Goal: Information Seeking & Learning: Compare options

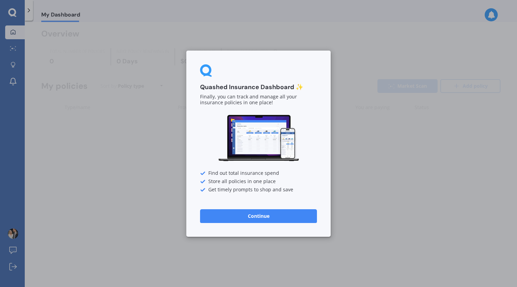
click at [248, 216] on button "Continue" at bounding box center [258, 216] width 117 height 14
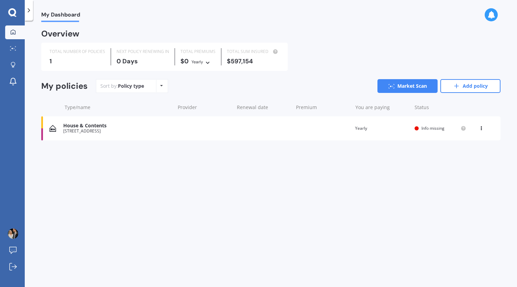
click at [481, 130] on div "View option View policy Delete" at bounding box center [482, 128] width 6 height 7
click at [463, 155] on div "Delete" at bounding box center [466, 155] width 68 height 14
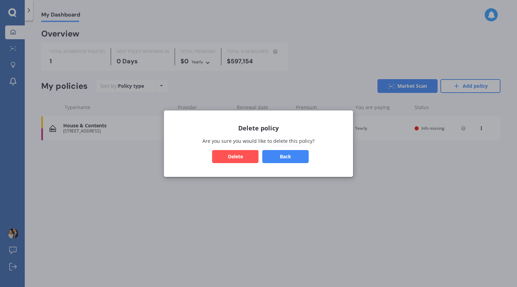
click at [247, 158] on button "Delete" at bounding box center [235, 156] width 46 height 13
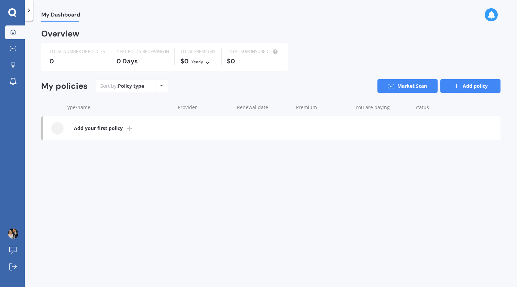
click at [463, 83] on link "Add policy" at bounding box center [471, 86] width 60 height 14
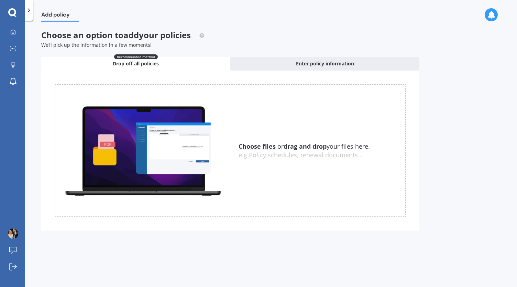
click at [299, 82] on div "Uploading Choose files or drag and drop your files here. Choose files or photos…" at bounding box center [230, 151] width 378 height 160
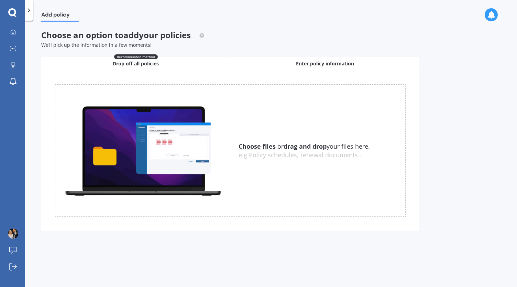
click at [312, 64] on span "Enter policy information" at bounding box center [325, 63] width 58 height 7
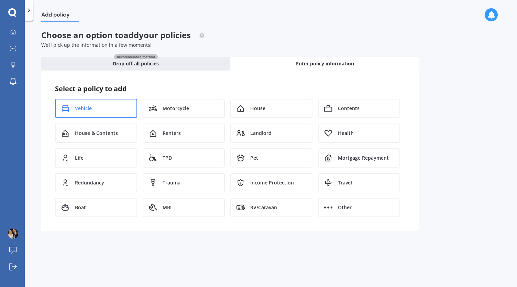
click at [107, 110] on div "Vehicle" at bounding box center [96, 108] width 82 height 19
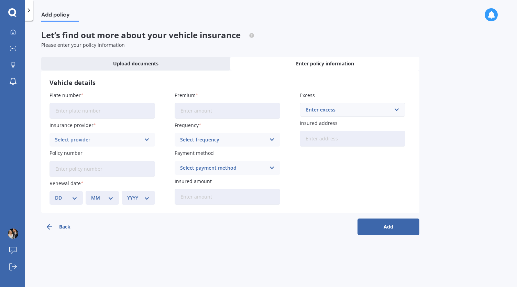
click at [107, 110] on input "Plate number" at bounding box center [103, 111] width 106 height 16
type input "FEB332"
click at [202, 107] on input "Premium" at bounding box center [228, 111] width 106 height 16
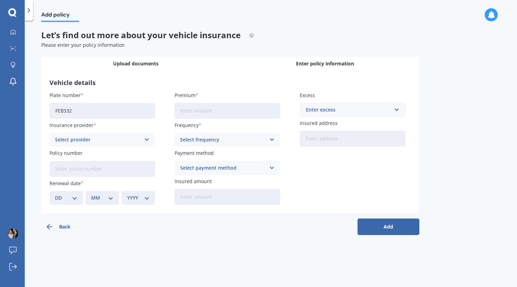
click at [101, 66] on div "Upload documents" at bounding box center [135, 64] width 189 height 14
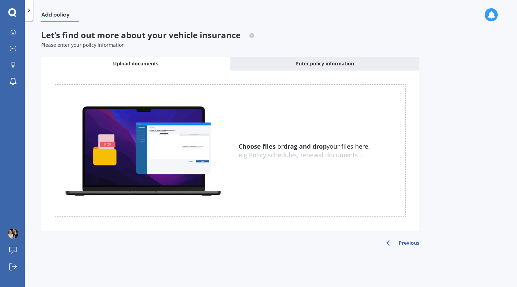
click at [33, 17] on div "Add policy" at bounding box center [56, 11] width 46 height 22
click at [28, 14] on div at bounding box center [29, 10] width 8 height 21
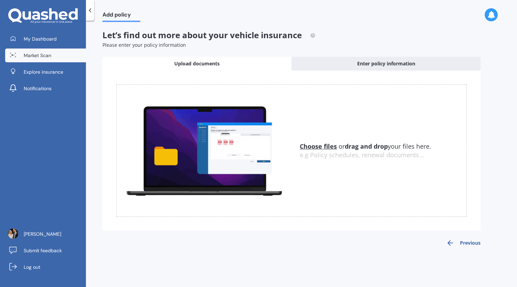
click at [42, 51] on link "Market Scan" at bounding box center [45, 56] width 81 height 14
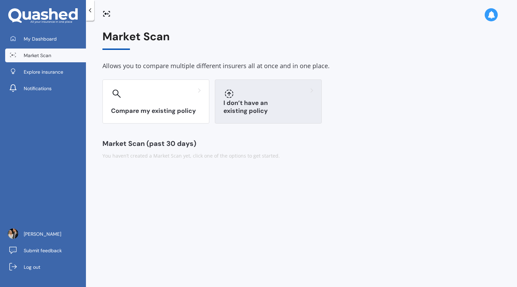
click at [260, 116] on div "I don’t have an existing policy" at bounding box center [268, 101] width 107 height 44
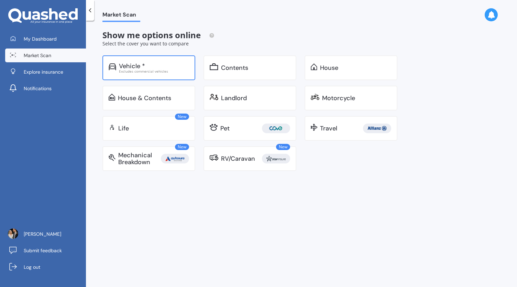
click at [165, 67] on div "Vehicle *" at bounding box center [154, 66] width 70 height 7
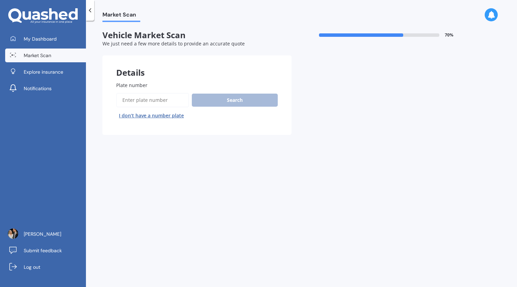
click at [162, 100] on input "Plate number" at bounding box center [152, 100] width 73 height 14
type input "FEB332"
click at [213, 106] on button "Search" at bounding box center [235, 100] width 86 height 13
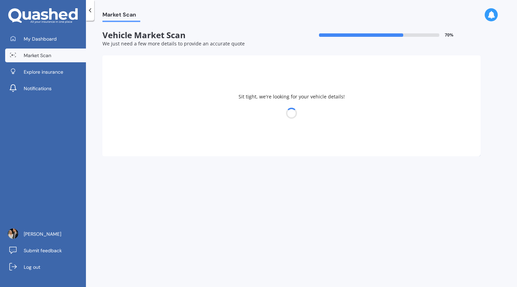
select select "MITSUBISHI"
select select "OUTLANDER"
select select "30"
select select "09"
select select "1994"
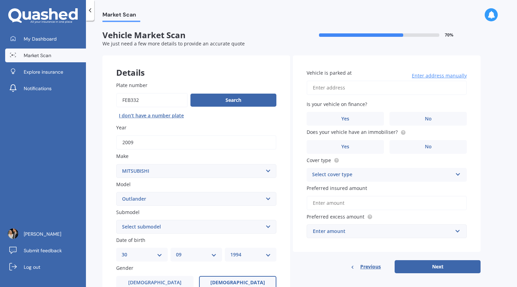
click at [377, 89] on input "Vehicle is parked at" at bounding box center [387, 87] width 160 height 14
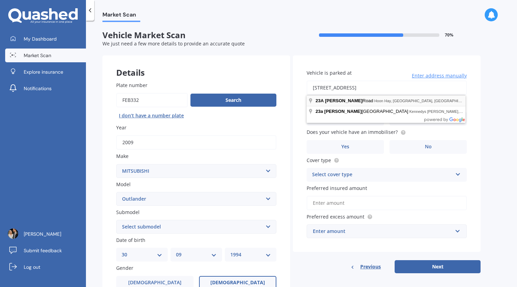
type input "[STREET_ADDRESS]"
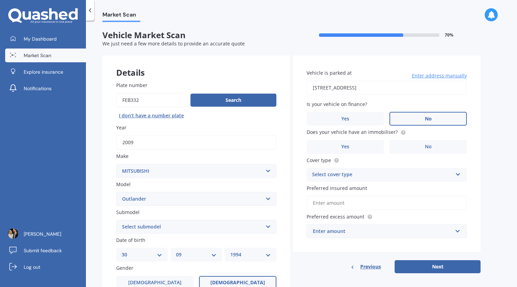
click at [422, 114] on label "No" at bounding box center [428, 119] width 77 height 14
click at [0, 0] on input "No" at bounding box center [0, 0] width 0 height 0
click at [419, 151] on label "No" at bounding box center [428, 147] width 77 height 14
click at [0, 0] on input "No" at bounding box center [0, 0] width 0 height 0
click at [373, 176] on div "Select cover type" at bounding box center [382, 175] width 140 height 8
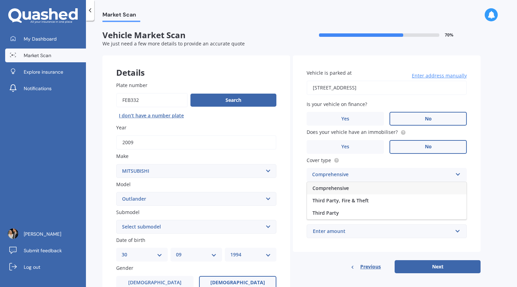
click at [350, 184] on div "Comprehensive" at bounding box center [387, 188] width 160 height 12
click at [348, 200] on input "Preferred insured amount" at bounding box center [387, 203] width 160 height 14
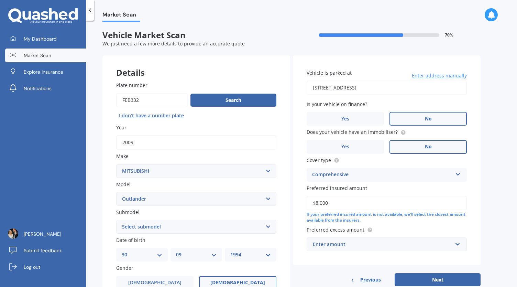
type input "$8,000"
click at [344, 244] on div "Enter amount" at bounding box center [383, 244] width 140 height 8
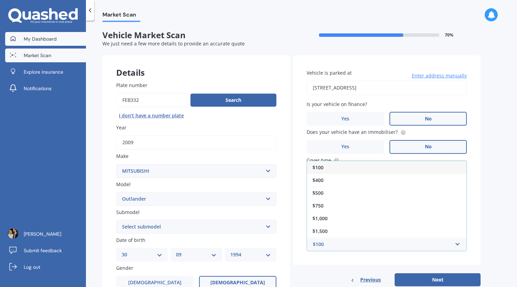
click at [51, 39] on span "My Dashboard" at bounding box center [40, 38] width 33 height 7
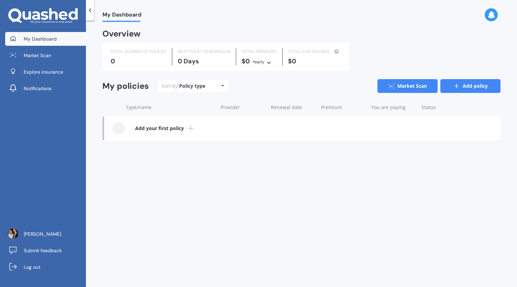
click at [479, 83] on link "Add policy" at bounding box center [471, 86] width 60 height 14
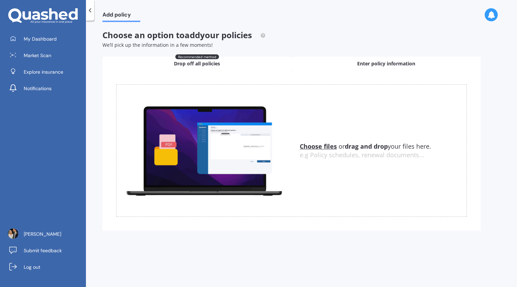
click at [362, 66] on span "Enter policy information" at bounding box center [386, 63] width 58 height 7
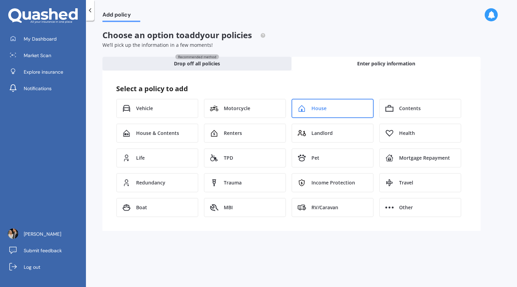
click at [338, 114] on div "House" at bounding box center [333, 108] width 82 height 19
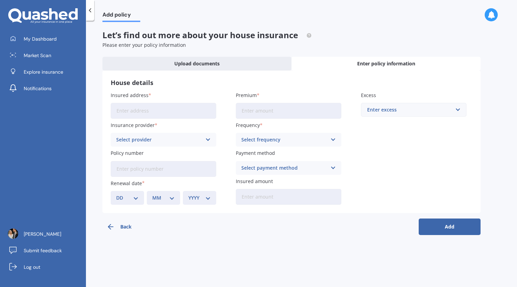
click at [164, 110] on input "Insured address" at bounding box center [164, 111] width 106 height 16
type input "[STREET_ADDRESS]"
click at [416, 109] on div "Enter excess" at bounding box center [409, 110] width 85 height 8
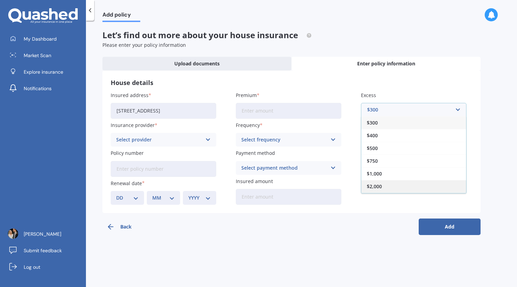
click at [392, 183] on div "$2,000" at bounding box center [414, 186] width 105 height 13
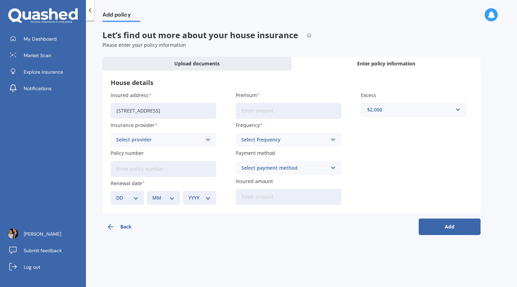
click at [266, 140] on div "Select frequency" at bounding box center [284, 140] width 86 height 8
click at [185, 139] on div "Select provider" at bounding box center [159, 140] width 86 height 8
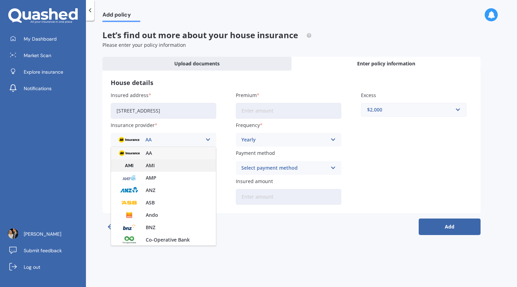
click at [159, 165] on div "AMI" at bounding box center [163, 165] width 105 height 12
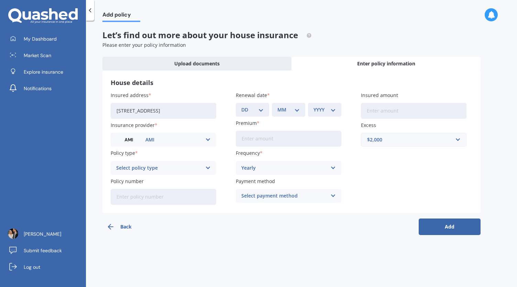
click at [165, 168] on div "Select policy type" at bounding box center [159, 168] width 86 height 8
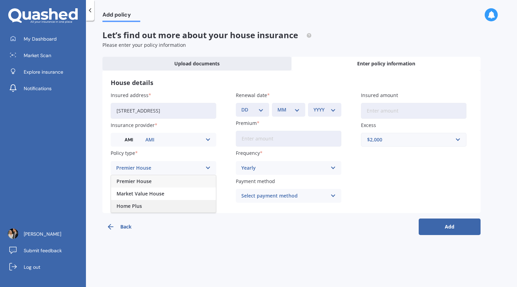
click at [146, 205] on div "Home Plus" at bounding box center [163, 206] width 105 height 12
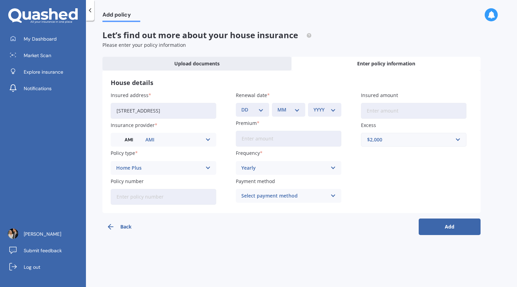
click at [383, 109] on input "Insured amount" at bounding box center [414, 111] width 106 height 16
paste input "$513,648"
type input "$513,648"
click at [290, 139] on input "Premium" at bounding box center [289, 139] width 106 height 16
paste input "$00411,957.00"
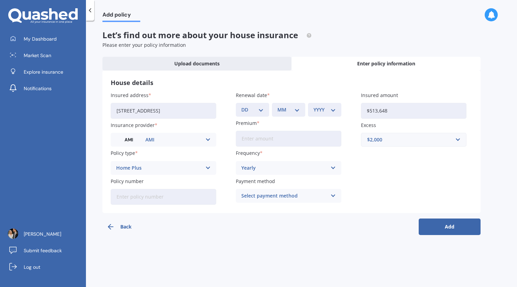
type input "$00411,957.00"
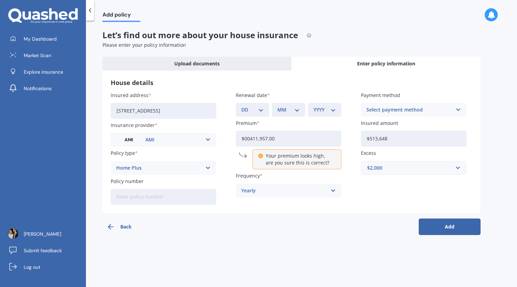
drag, startPoint x: 290, startPoint y: 139, endPoint x: 204, endPoint y: 142, distance: 85.4
click at [204, 142] on div "Insured address [STREET_ADDRESS] Insurance provider AMI AA AMI AMP ANZ ASB Ando…" at bounding box center [292, 148] width 362 height 113
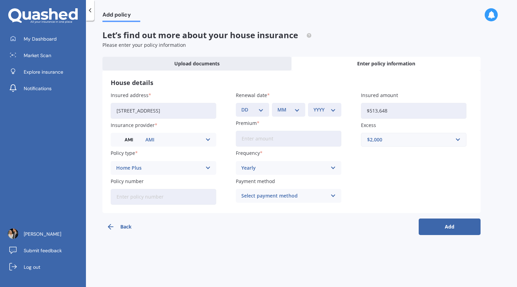
click at [174, 194] on input "Policy number" at bounding box center [164, 197] width 106 height 16
paste input "HOMA00411957"
type input "HOMA00411957"
click at [275, 173] on div "Yearly Yearly Six-Monthly Quarterly Monthly Fortnightly Weekly" at bounding box center [289, 168] width 106 height 14
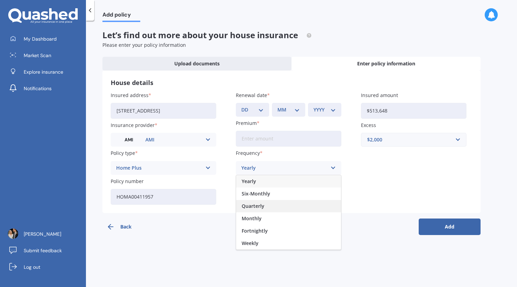
click at [266, 209] on div "Quarterly" at bounding box center [288, 206] width 105 height 12
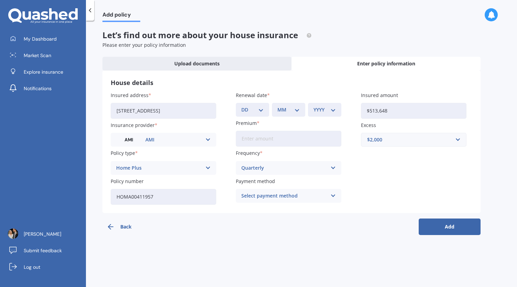
click at [276, 198] on div "Select payment method" at bounding box center [284, 196] width 86 height 8
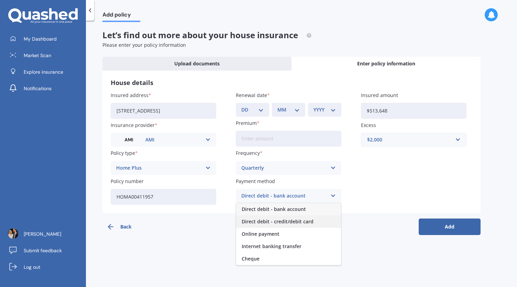
click at [300, 222] on span "Direct debit - credit/debit card" at bounding box center [278, 221] width 72 height 5
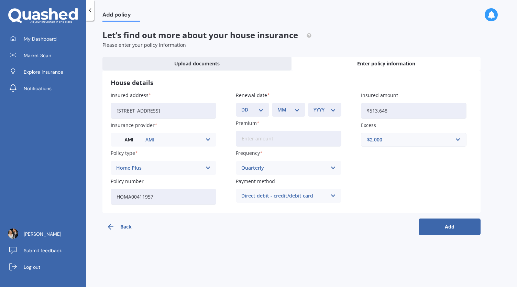
click at [267, 140] on input "Premium" at bounding box center [289, 139] width 106 height 16
paste input "$920.10"
type input "$920.10"
click at [363, 191] on div "Insured address [STREET_ADDRESS] Insurance provider AMI AA AMI AMP ANZ ASB Ando…" at bounding box center [292, 148] width 362 height 113
click at [261, 111] on select "DD 01 02 03 04 05 06 07 08 09 10 11 12 13 14 15 16 17 18 19 20 21 22 23 24 25 2…" at bounding box center [252, 110] width 22 height 8
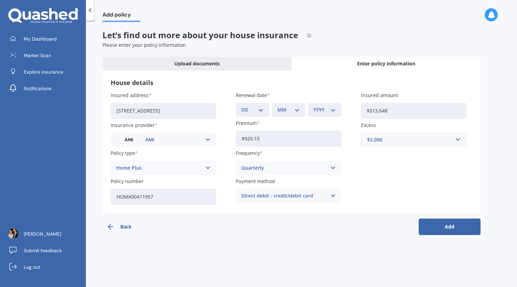
select select "25"
click at [241, 106] on select "DD 01 02 03 04 05 06 07 08 09 10 11 12 13 14 15 16 17 18 19 20 21 22 23 24 25 2…" at bounding box center [252, 110] width 22 height 8
click at [294, 104] on div "MM 01 02 03 04 05 06 07 08 09 10 11 12" at bounding box center [288, 110] width 33 height 14
click at [291, 110] on select "MM 01 02 03 04 05 06 07 08 09 10 11 12" at bounding box center [289, 110] width 22 height 8
select select "11"
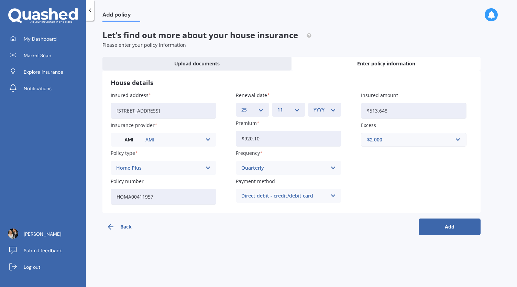
click at [278, 106] on select "MM 01 02 03 04 05 06 07 08 09 10 11 12" at bounding box center [289, 110] width 22 height 8
click at [319, 115] on div "YYYY 2027 2026 2025 2024 2023 2022 2021 2020 2019 2018 2017 2016 2015 2014 2013…" at bounding box center [324, 110] width 33 height 14
click at [327, 109] on select "YYYY 2027 2026 2025 2024 2023 2022 2021 2020 2019 2018 2017 2016 2015 2014 2013…" at bounding box center [325, 110] width 22 height 8
select select "2025"
click at [314, 106] on select "YYYY 2027 2026 2025 2024 2023 2022 2021 2020 2019 2018 2017 2016 2015 2014 2013…" at bounding box center [325, 110] width 22 height 8
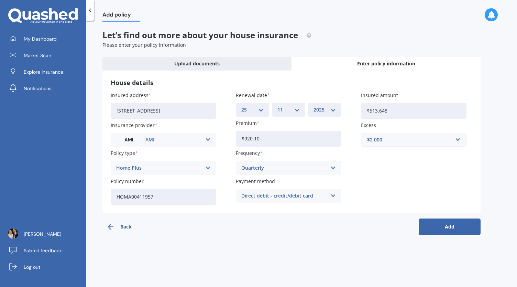
click at [424, 218] on button "Add" at bounding box center [450, 226] width 62 height 17
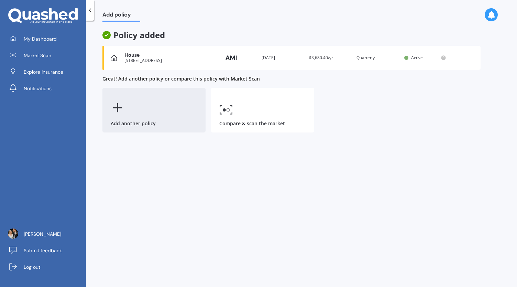
click at [170, 122] on div "Add another policy" at bounding box center [154, 110] width 103 height 45
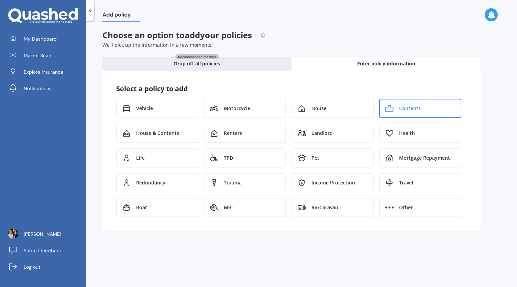
click at [399, 112] on div "Contents" at bounding box center [420, 108] width 82 height 19
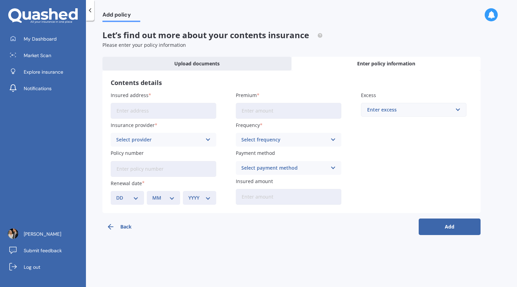
click at [182, 109] on input "Insured address" at bounding box center [164, 111] width 106 height 16
type input "[STREET_ADDRESS]"
click at [268, 109] on input "Premium" at bounding box center [289, 111] width 106 height 16
paste input "$920.10"
type input "$920.10"
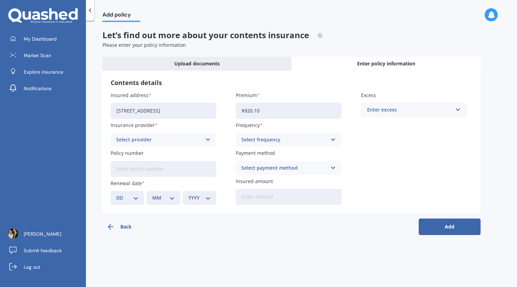
click at [279, 144] on div "Select frequency Yearly Six-Monthly Quarterly Monthly Fortnightly Weekly" at bounding box center [289, 140] width 106 height 14
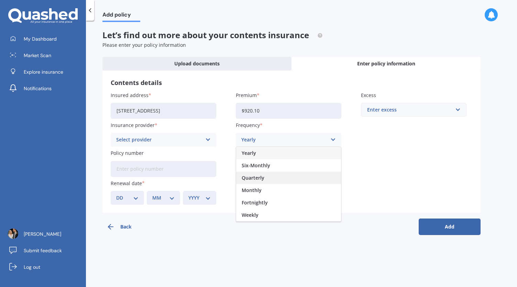
click at [266, 178] on div "Quarterly" at bounding box center [288, 178] width 105 height 12
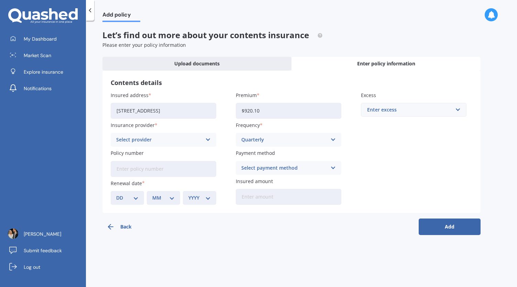
click at [393, 110] on div "Enter excess" at bounding box center [409, 110] width 85 height 8
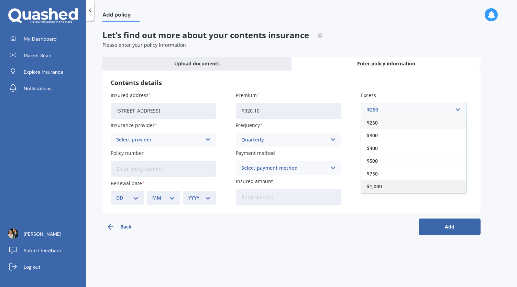
click at [383, 187] on div "$1,000" at bounding box center [414, 186] width 105 height 13
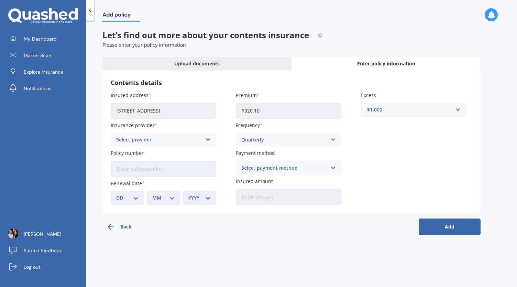
click at [157, 143] on div "Select provider" at bounding box center [159, 140] width 86 height 8
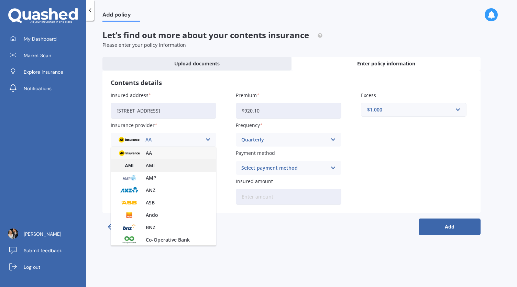
click at [156, 164] on div "AMI" at bounding box center [163, 165] width 105 height 12
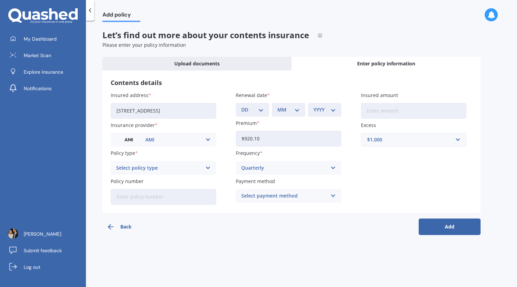
click at [254, 108] on select "DD 01 02 03 04 05 06 07 08 09 10 11 12 13 14 15 16 17 18 19 20 21 22 23 24 25 2…" at bounding box center [252, 110] width 22 height 8
select select "25"
click at [241, 106] on select "DD 01 02 03 04 05 06 07 08 09 10 11 12 13 14 15 16 17 18 19 20 21 22 23 24 25 2…" at bounding box center [252, 110] width 22 height 8
click at [293, 115] on div "MM 01 02 03 04 05 06 07 08 09 10 11 12" at bounding box center [288, 110] width 33 height 14
click at [291, 110] on select "MM 01 02 03 04 05 06 07 08 09 10 11 12" at bounding box center [289, 110] width 22 height 8
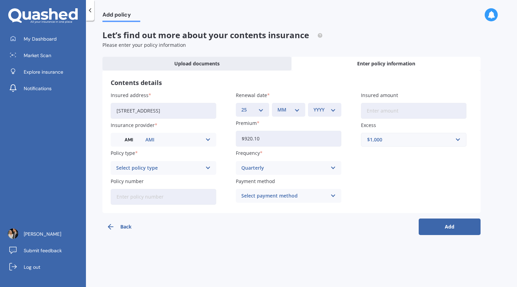
select select "11"
click at [278, 106] on select "MM 01 02 03 04 05 06 07 08 09 10 11 12" at bounding box center [289, 110] width 22 height 8
click at [325, 108] on select "YYYY 2027 2026 2025 2024 2023 2022 2021 2020 2019 2018 2017 2016 2015 2014 2013…" at bounding box center [325, 110] width 22 height 8
select select "2025"
click at [314, 106] on select "YYYY 2027 2026 2025 2024 2023 2022 2021 2020 2019 2018 2017 2016 2015 2014 2013…" at bounding box center [325, 110] width 22 height 8
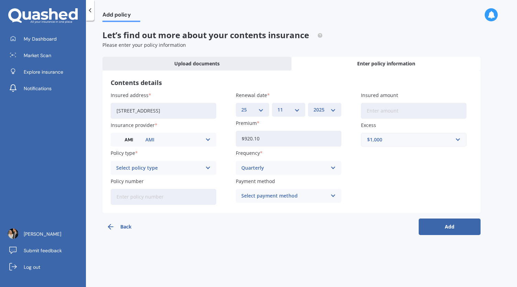
click at [382, 110] on input "Insured amount" at bounding box center [414, 111] width 106 height 16
type input "$80,995"
click at [164, 196] on input "Policy number" at bounding box center [164, 197] width 106 height 16
paste input "920.10"
click at [160, 168] on div "Select policy type" at bounding box center [159, 168] width 86 height 8
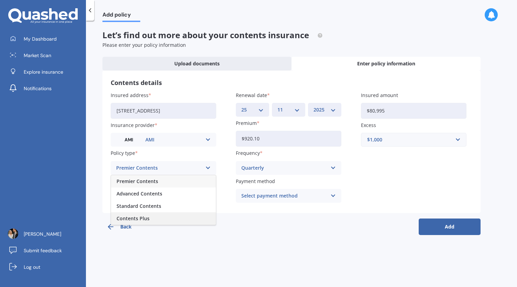
click at [154, 220] on div "Contents Plus" at bounding box center [163, 218] width 105 height 12
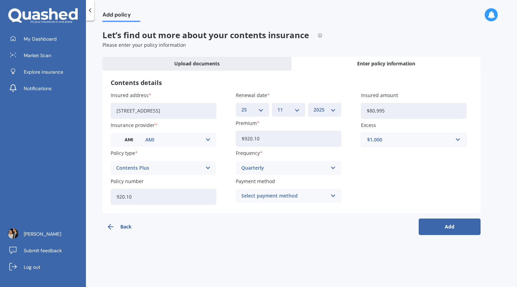
click at [261, 194] on div "Select payment method" at bounding box center [284, 196] width 86 height 8
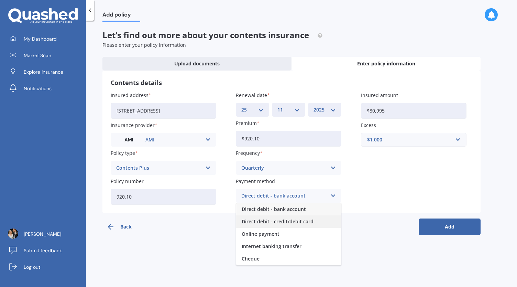
click at [302, 220] on span "Direct debit - credit/debit card" at bounding box center [278, 221] width 72 height 5
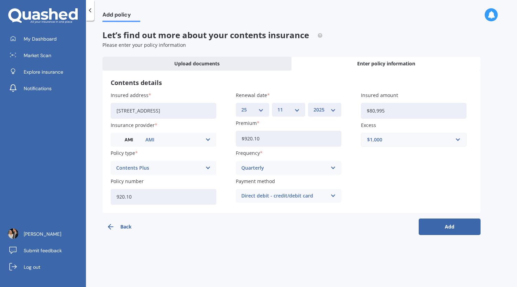
drag, startPoint x: 154, startPoint y: 201, endPoint x: 102, endPoint y: 204, distance: 52.7
click at [102, 204] on div "Add policy Let’s find out more about your contents insurance Please enter your …" at bounding box center [301, 155] width 431 height 266
paste input "HOMA00411957"
type input "HOMA00411957"
click at [216, 232] on div "Back Add" at bounding box center [292, 224] width 378 height 22
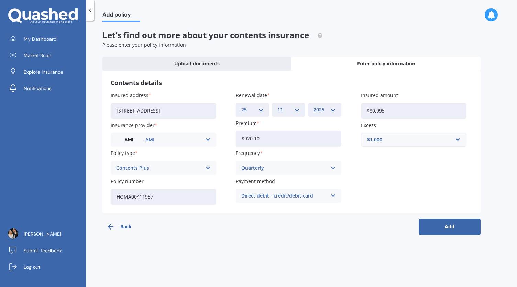
click at [446, 225] on button "Add" at bounding box center [450, 226] width 62 height 17
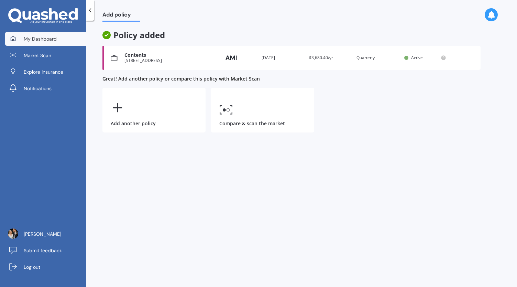
click at [64, 35] on link "My Dashboard" at bounding box center [45, 39] width 81 height 14
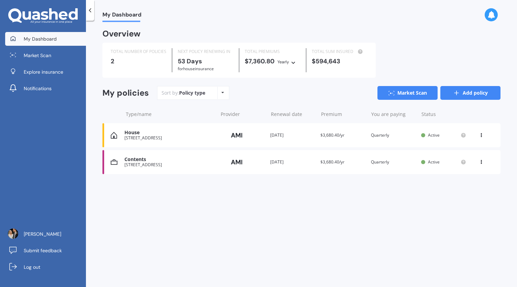
click at [496, 93] on link "Add policy" at bounding box center [471, 93] width 60 height 14
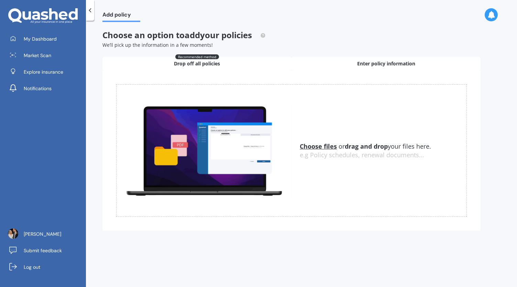
click at [343, 65] on div "Enter policy information" at bounding box center [386, 64] width 189 height 14
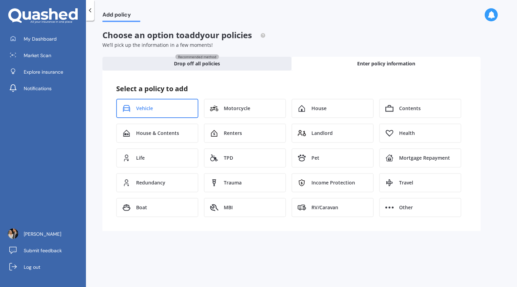
click at [172, 106] on div "Vehicle" at bounding box center [157, 108] width 82 height 19
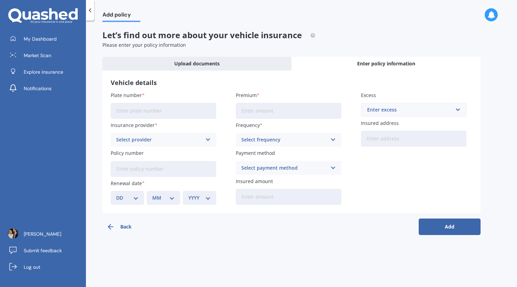
click at [175, 142] on div "Select provider" at bounding box center [159, 140] width 86 height 8
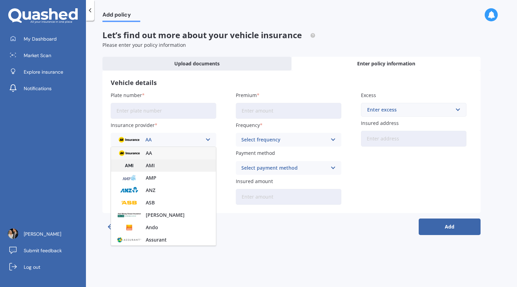
click at [157, 165] on div "AMI" at bounding box center [163, 165] width 105 height 12
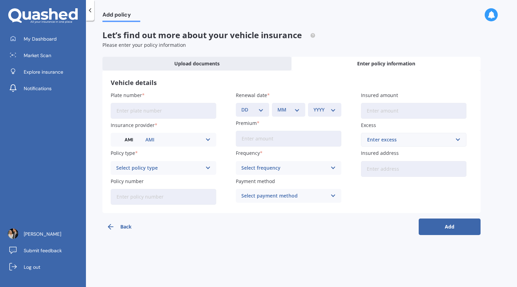
click at [161, 167] on div "Select policy type" at bounding box center [159, 168] width 86 height 8
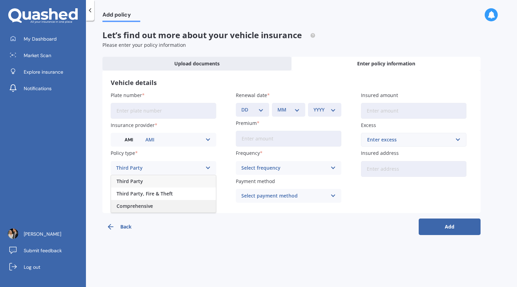
click at [138, 204] on span "Comprehensive" at bounding box center [135, 206] width 36 height 5
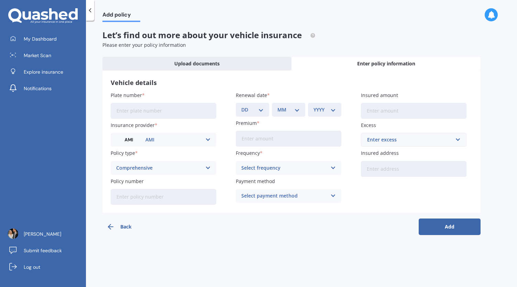
click at [154, 197] on input "Policy number" at bounding box center [164, 197] width 106 height 16
paste input "M0016383264"
type input "M0016383264"
click at [140, 108] on input "Plate number" at bounding box center [164, 111] width 106 height 16
type input "FEB332"
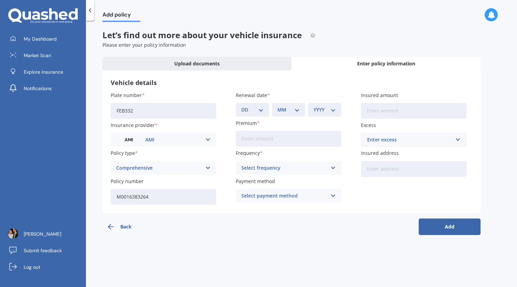
click at [258, 111] on select "DD 01 02 03 04 05 06 07 08 09 10 11 12 13 14 15 16 17 18 19 20 21 22 23 24 25 2…" at bounding box center [252, 110] width 22 height 8
select select "06"
click at [241, 106] on select "DD 01 02 03 04 05 06 07 08 09 10 11 12 13 14 15 16 17 18 19 20 21 22 23 24 25 2…" at bounding box center [252, 110] width 22 height 8
click at [288, 110] on select "MM 01 02 03 04 05 06 07 08 09 10 11 12" at bounding box center [289, 110] width 22 height 8
select select "04"
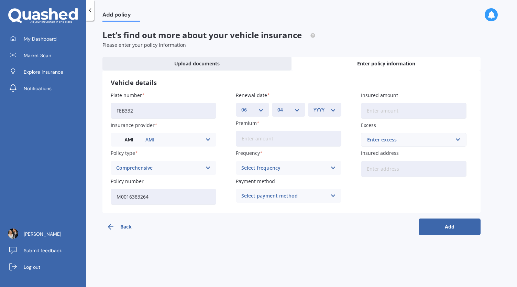
click at [278, 106] on select "MM 01 02 03 04 05 06 07 08 09 10 11 12" at bounding box center [289, 110] width 22 height 8
click at [322, 112] on select "YYYY 2027 2026 2025 2024 2023 2022 2021 2020 2019 2018 2017 2016 2015 2014 2013…" at bounding box center [325, 110] width 22 height 8
select select "2026"
click at [314, 106] on select "YYYY 2027 2026 2025 2024 2023 2022 2021 2020 2019 2018 2017 2016 2015 2014 2013…" at bounding box center [325, 110] width 22 height 8
click at [381, 112] on input "Insured amount" at bounding box center [414, 111] width 106 height 16
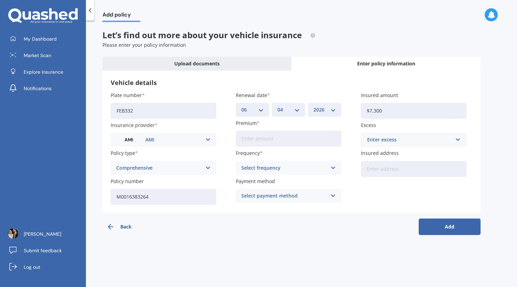
type input "$7,300"
click at [393, 143] on div "Enter excess" at bounding box center [409, 140] width 85 height 8
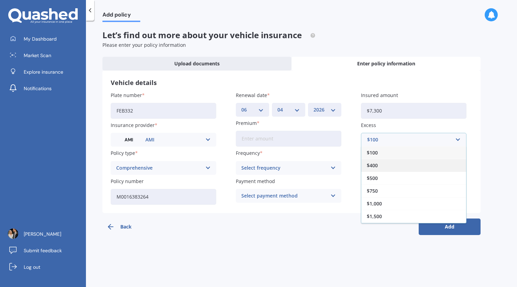
click at [375, 166] on span "$400" at bounding box center [372, 165] width 11 height 5
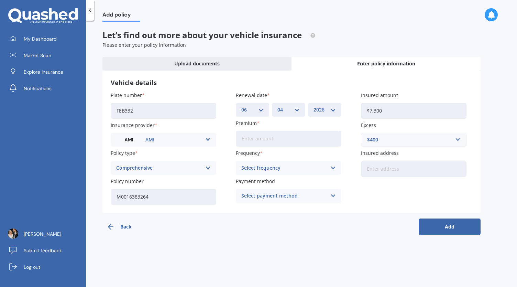
click at [260, 141] on input "Premium" at bounding box center [289, 139] width 106 height 16
paste input "$341.09"
type input "$341.09"
click at [282, 166] on div "Select frequency" at bounding box center [284, 168] width 86 height 8
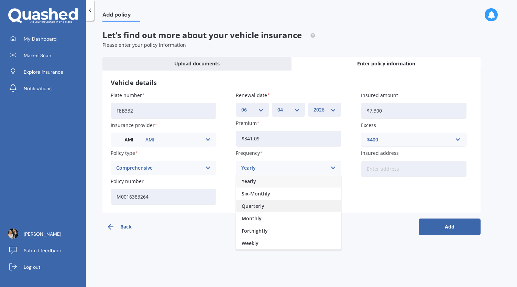
click at [264, 205] on span "Quarterly" at bounding box center [253, 206] width 23 height 5
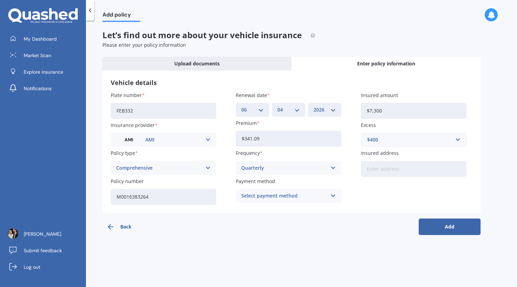
click at [397, 173] on input "Insured address" at bounding box center [414, 169] width 106 height 16
type input "[STREET_ADDRESS]"
click at [283, 197] on div "Select payment method" at bounding box center [284, 196] width 86 height 8
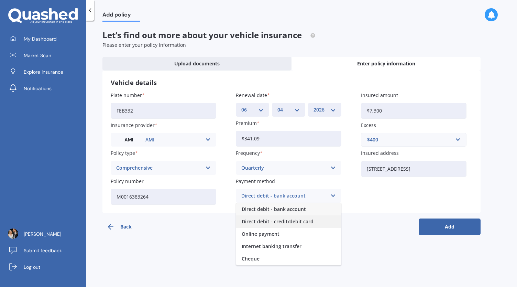
click at [291, 222] on span "Direct debit - credit/debit card" at bounding box center [278, 221] width 72 height 5
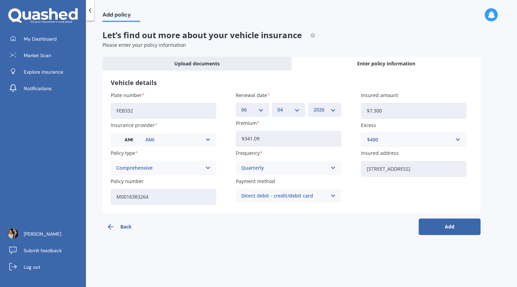
click at [295, 222] on div "Back Add" at bounding box center [292, 224] width 378 height 22
click at [436, 220] on button "Add" at bounding box center [450, 226] width 62 height 17
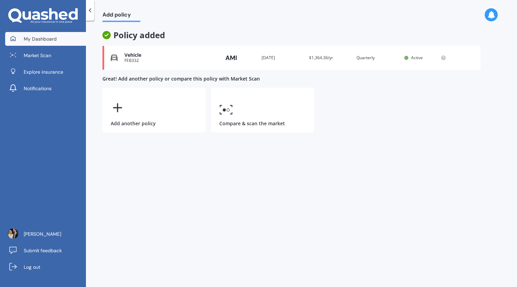
click at [35, 39] on span "My Dashboard" at bounding box center [40, 38] width 33 height 7
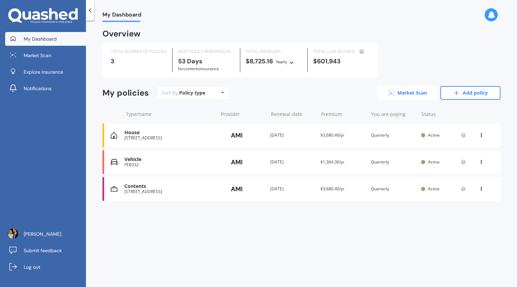
click at [412, 97] on link "Market Scan" at bounding box center [408, 93] width 60 height 14
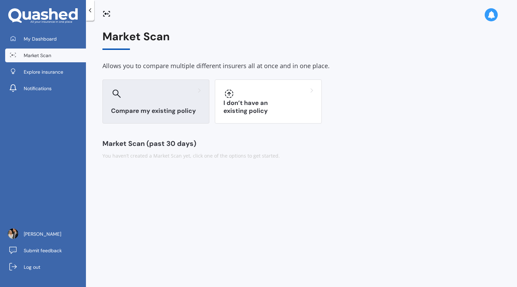
click at [164, 105] on div "Compare my existing policy" at bounding box center [156, 101] width 107 height 44
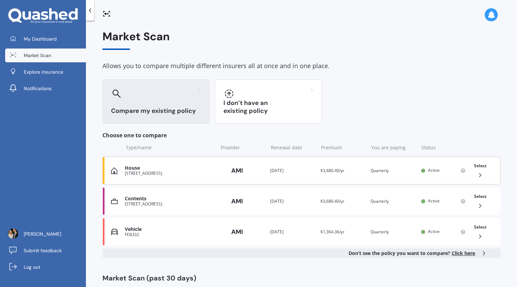
click at [336, 173] on div "Premium $3,680.40/yr" at bounding box center [343, 170] width 45 height 7
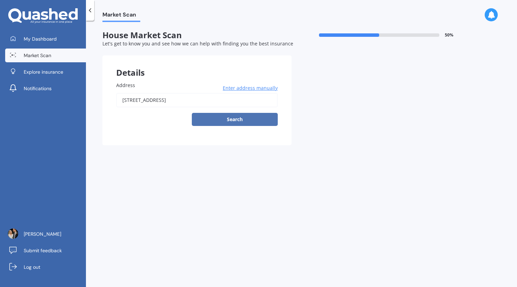
click at [247, 119] on button "Search" at bounding box center [235, 119] width 86 height 13
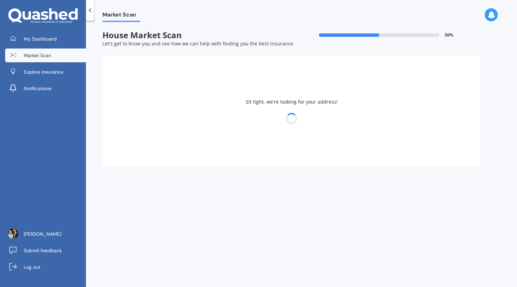
type input "[STREET_ADDRESS]"
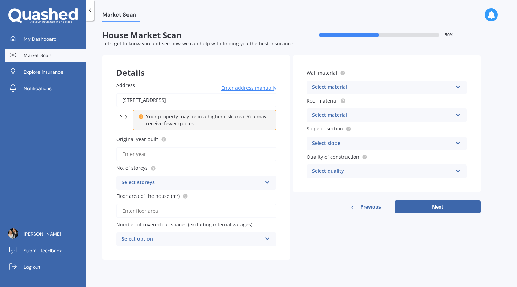
click at [173, 159] on input "Original year built" at bounding box center [196, 154] width 160 height 14
type input "1996"
click at [161, 177] on div "Select storeys 1 2 3 4 5+" at bounding box center [196, 183] width 160 height 14
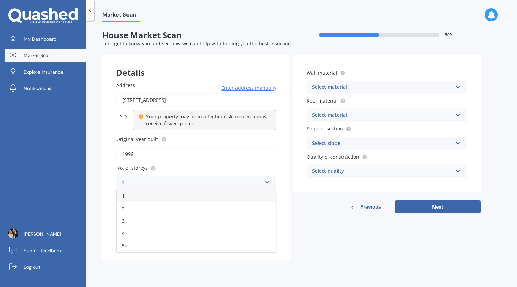
click at [138, 198] on div "1" at bounding box center [197, 196] width 160 height 12
click at [322, 90] on div "Select material" at bounding box center [382, 87] width 140 height 8
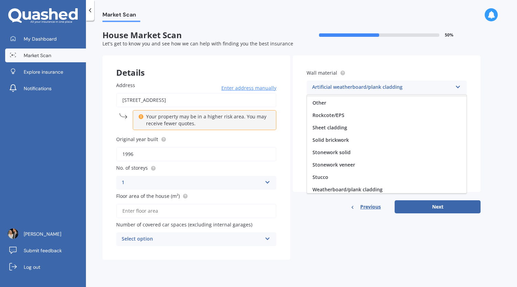
scroll to position [62, 0]
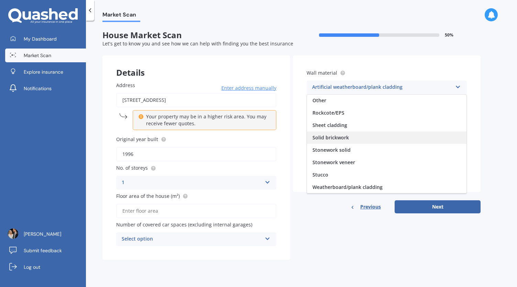
click at [384, 137] on div "Solid brickwork" at bounding box center [387, 137] width 160 height 12
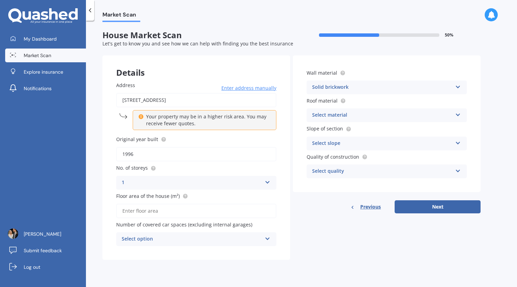
click at [346, 117] on div "Select material" at bounding box center [382, 115] width 140 height 8
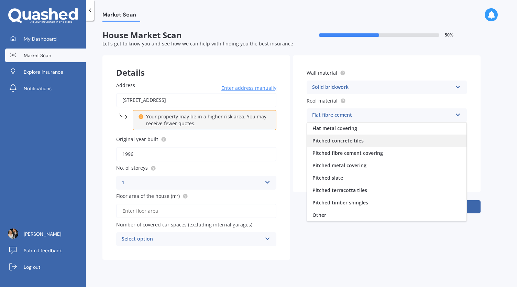
scroll to position [0, 0]
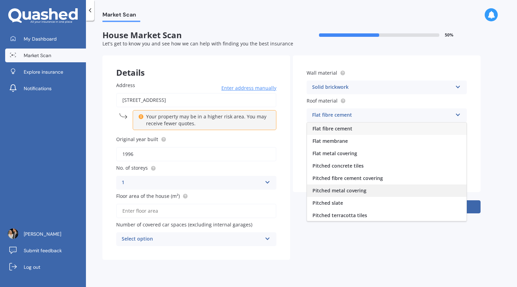
click at [369, 187] on div "Pitched metal covering" at bounding box center [387, 190] width 160 height 12
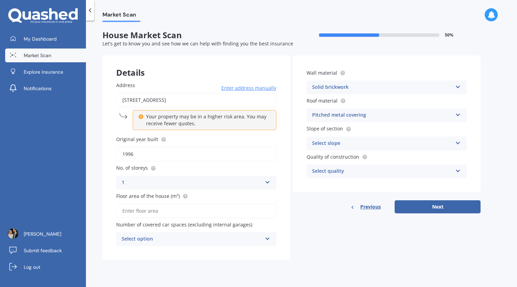
click at [351, 149] on div "Select slope Flat or gentle slope (up to about 5°) Moderate slope (about 15°) S…" at bounding box center [387, 144] width 160 height 14
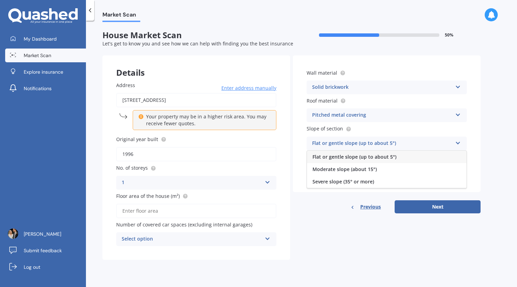
click at [351, 149] on div "Flat or gentle slope (up to about 5°) Flat or gentle slope (up to about 5°) Mod…" at bounding box center [387, 144] width 160 height 14
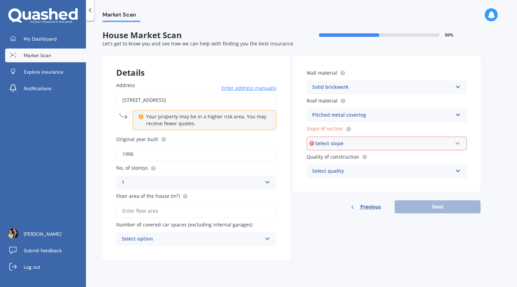
click at [354, 146] on div "Select slope" at bounding box center [383, 144] width 137 height 8
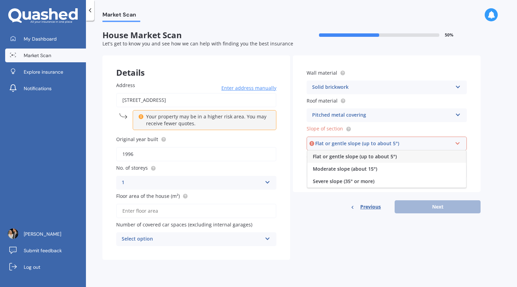
click at [344, 159] on span "Flat or gentle slope (up to about 5°)" at bounding box center [355, 156] width 84 height 7
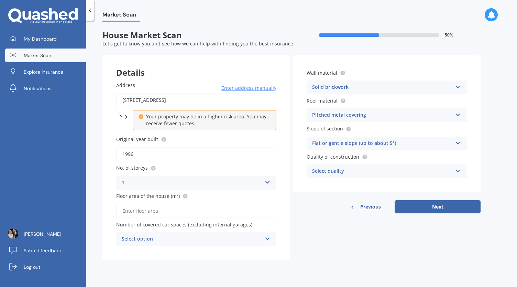
click at [347, 171] on div "Select quality" at bounding box center [382, 171] width 140 height 8
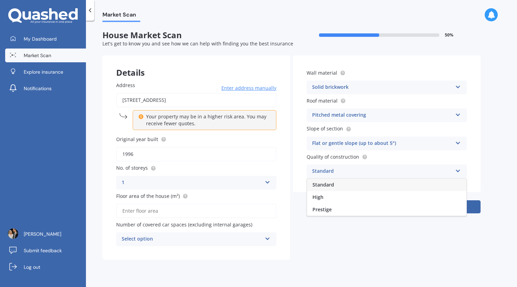
click at [331, 186] on span "Standard" at bounding box center [324, 184] width 22 height 7
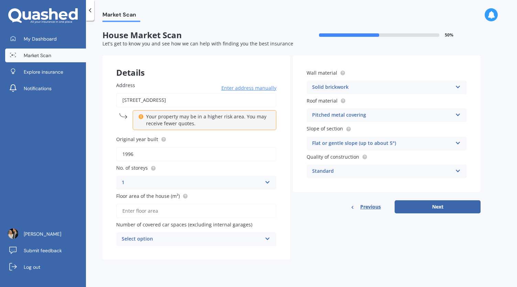
click at [166, 241] on div "Select option" at bounding box center [192, 239] width 140 height 8
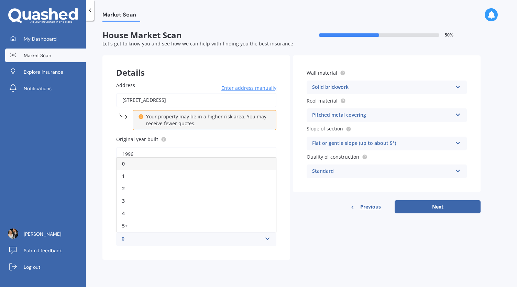
click at [134, 164] on div "0" at bounding box center [197, 164] width 160 height 12
click at [161, 212] on input "Floor area of the house (m²)" at bounding box center [196, 211] width 160 height 14
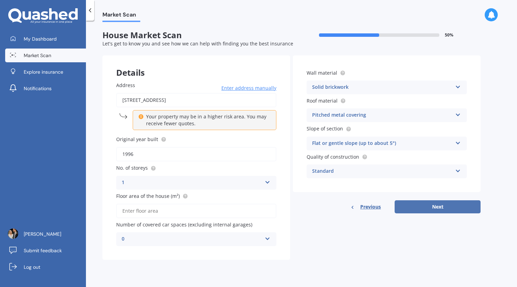
click at [433, 210] on button "Next" at bounding box center [438, 206] width 86 height 13
type input "140"
click at [442, 203] on button "Next" at bounding box center [438, 206] width 86 height 13
select select "30"
select select "09"
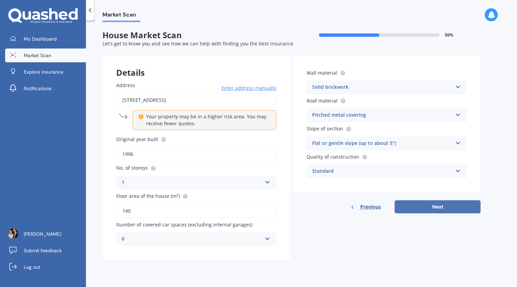
select select "1994"
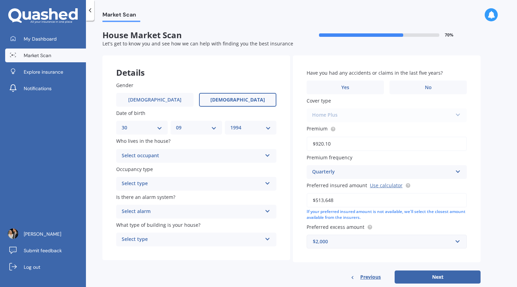
click at [198, 158] on div "Select occupant" at bounding box center [192, 156] width 140 height 8
click at [155, 169] on div "Owner" at bounding box center [197, 169] width 160 height 12
click at [160, 180] on div "Select type Permanent Holiday (without tenancy)" at bounding box center [196, 184] width 160 height 14
click at [153, 198] on div "Permanent" at bounding box center [197, 197] width 160 height 12
click at [164, 210] on div "Select alarm" at bounding box center [192, 211] width 140 height 8
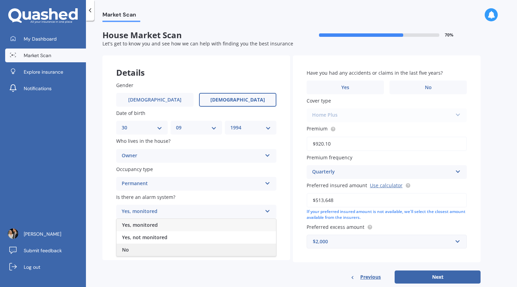
click at [145, 246] on div "No" at bounding box center [197, 250] width 160 height 12
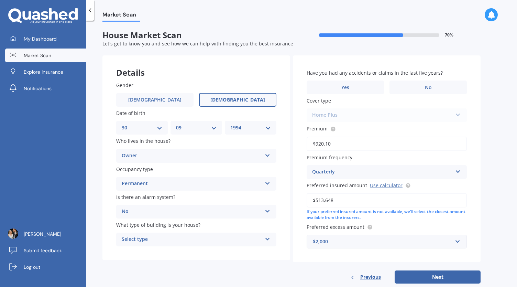
click at [166, 245] on div "Select type Freestanding Multi-unit (in a block of 6 or less) Multi-unit (in a …" at bounding box center [196, 240] width 160 height 14
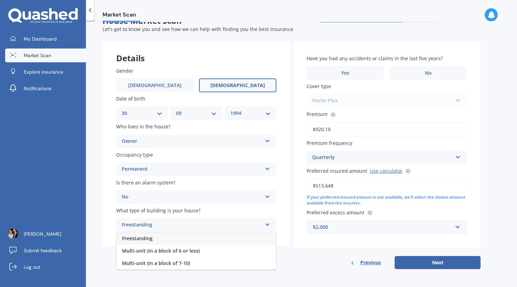
click at [143, 238] on span "Freestanding" at bounding box center [137, 238] width 31 height 7
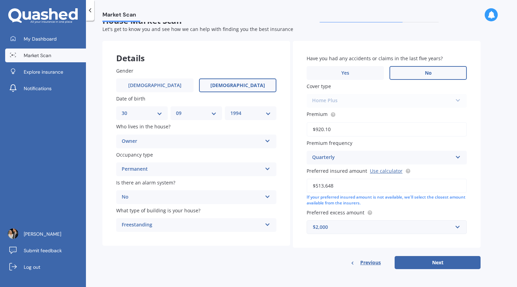
click at [407, 76] on label "No" at bounding box center [428, 73] width 77 height 14
click at [0, 0] on input "No" at bounding box center [0, 0] width 0 height 0
click at [434, 261] on button "Next" at bounding box center [438, 262] width 86 height 13
select select "30"
select select "09"
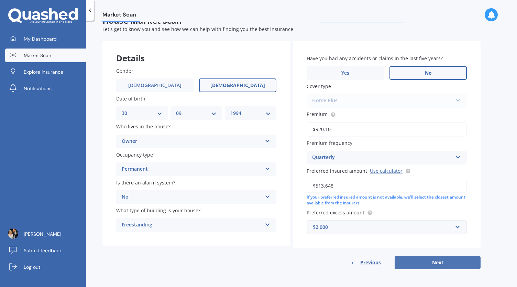
select select "1994"
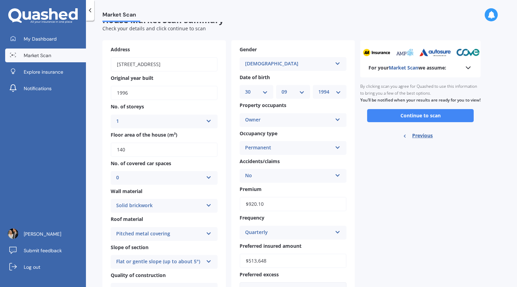
scroll to position [0, 0]
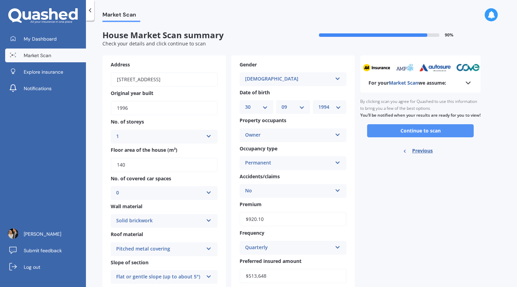
click at [404, 134] on button "Continue to scan" at bounding box center [420, 130] width 107 height 13
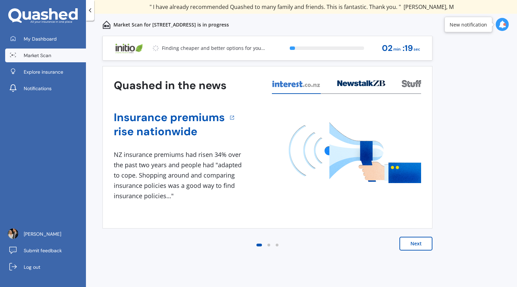
click at [416, 242] on button "Next" at bounding box center [416, 244] width 33 height 14
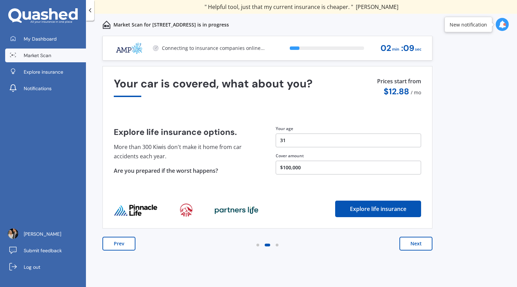
click at [361, 39] on div "13 % 02 min : 09 sec" at bounding box center [354, 48] width 145 height 24
click at [419, 248] on button "Next" at bounding box center [416, 244] width 33 height 14
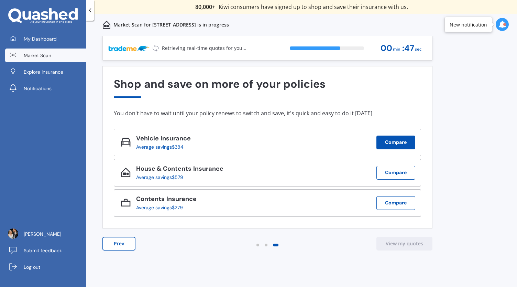
click at [399, 144] on button "Compare" at bounding box center [396, 143] width 39 height 14
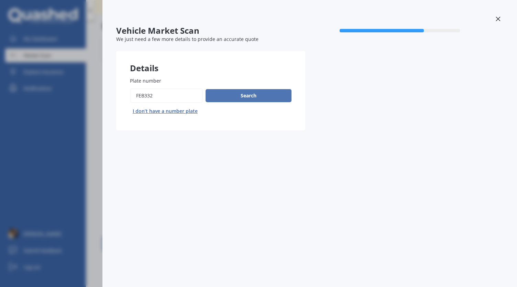
click at [275, 91] on button "Search" at bounding box center [249, 95] width 86 height 13
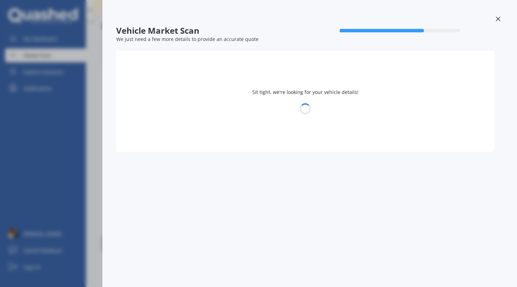
select select "MITSUBISHI"
select select "OUTLANDER"
select select "30"
select select "09"
select select "1994"
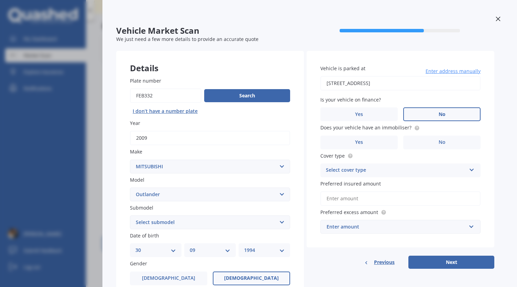
click at [454, 115] on label "No" at bounding box center [442, 114] width 77 height 14
click at [0, 0] on input "No" at bounding box center [0, 0] width 0 height 0
click at [432, 147] on label "No" at bounding box center [442, 143] width 77 height 14
click at [0, 0] on input "No" at bounding box center [0, 0] width 0 height 0
click at [388, 172] on div "Select cover type" at bounding box center [396, 170] width 140 height 8
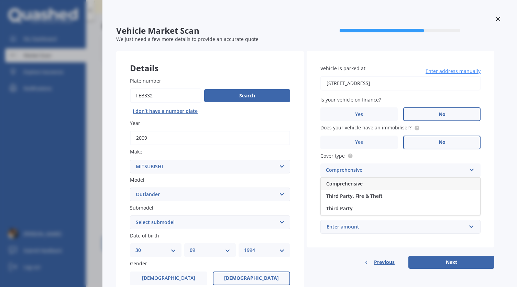
click at [354, 186] on span "Comprehensive" at bounding box center [344, 183] width 36 height 7
click at [354, 205] on input "Preferred insured amount" at bounding box center [401, 198] width 160 height 14
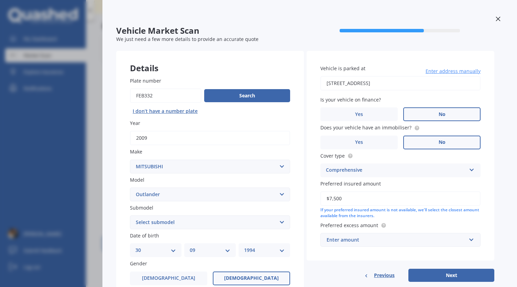
type input "$7,500"
click at [362, 240] on div "Enter amount" at bounding box center [397, 240] width 140 height 8
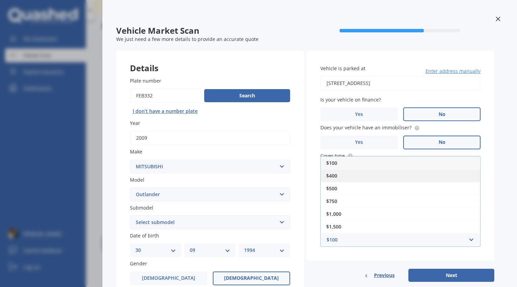
click at [347, 175] on div "$400" at bounding box center [401, 175] width 160 height 13
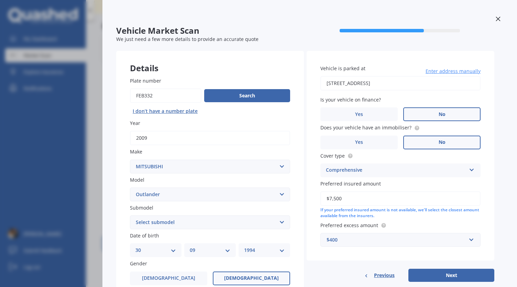
click at [345, 257] on div "Vehicle is parked at [STREET_ADDRESS] Enter address manually Is your vehicle on…" at bounding box center [401, 155] width 188 height 209
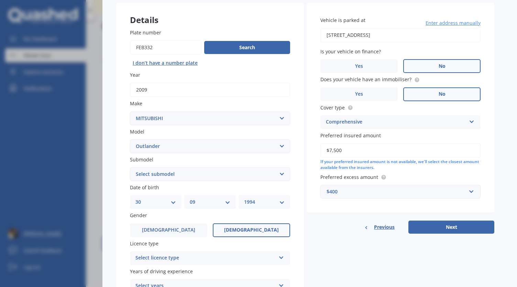
scroll to position [116, 0]
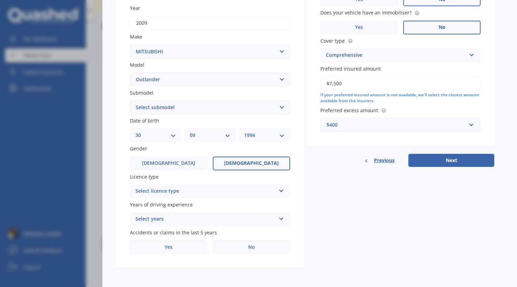
click at [184, 194] on div "Select licence type" at bounding box center [206, 191] width 140 height 8
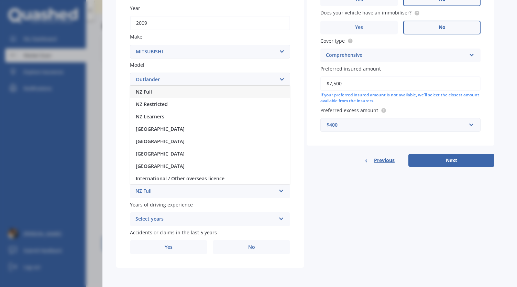
click at [153, 94] on div "NZ Full" at bounding box center [210, 92] width 160 height 12
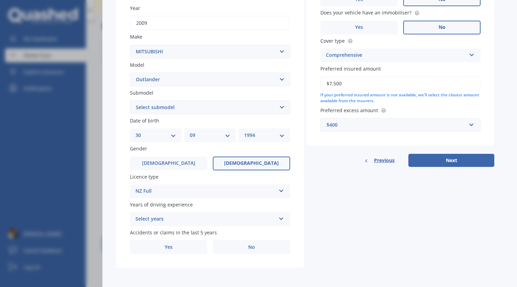
click at [169, 225] on div "Select years 5 or more years 4 years 3 years 2 years 1 year" at bounding box center [210, 219] width 160 height 14
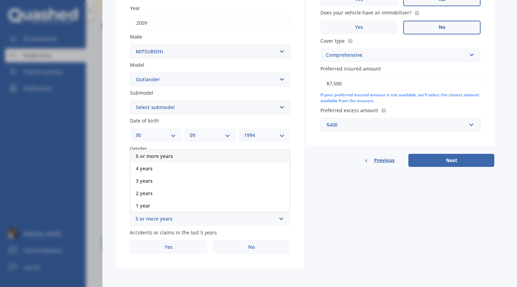
click at [157, 158] on span "5 or more years" at bounding box center [154, 156] width 37 height 7
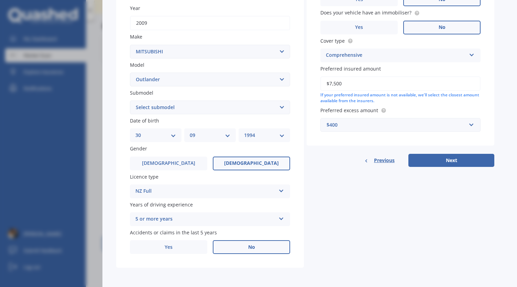
click at [241, 251] on label "No" at bounding box center [251, 247] width 77 height 14
click at [0, 0] on input "No" at bounding box center [0, 0] width 0 height 0
click at [327, 249] on div "Details Plate number Search I don’t have a number plate Year [DATE] Make Select…" at bounding box center [305, 102] width 378 height 332
click at [200, 103] on select "Select submodel (All other) 2.4 Litre Station Wagon 3.0 Litre AWD 3.0 VRX Auto …" at bounding box center [210, 107] width 160 height 14
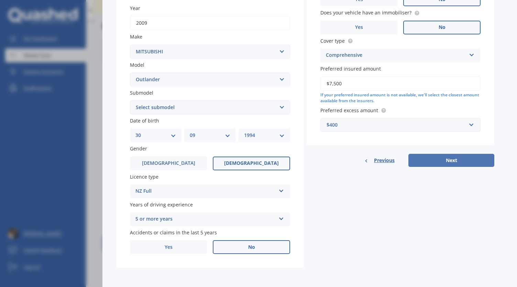
click at [452, 157] on button "Next" at bounding box center [452, 160] width 86 height 13
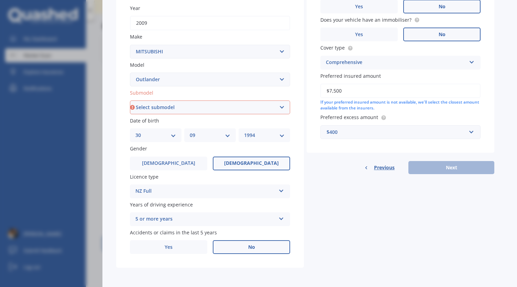
click at [190, 106] on select "Select submodel (All other) 2.4 Litre Station Wagon 3.0 Litre AWD 3.0 VRX Auto …" at bounding box center [210, 107] width 160 height 14
click at [174, 109] on select "Select submodel (All other) 2.4 Litre Station Wagon 3.0 Litre AWD 3.0 VRX Auto …" at bounding box center [210, 107] width 160 height 14
select select "XLS"
click at [130, 100] on select "Select submodel (All other) 2.4 Litre Station Wagon 3.0 Litre AWD 3.0 VRX Auto …" at bounding box center [210, 107] width 160 height 14
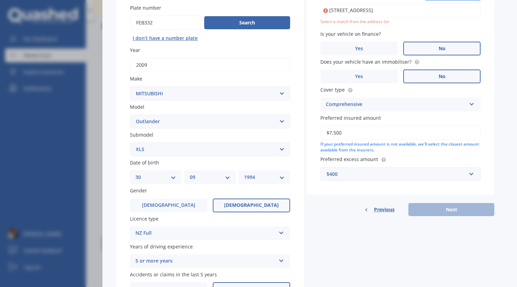
scroll to position [64, 0]
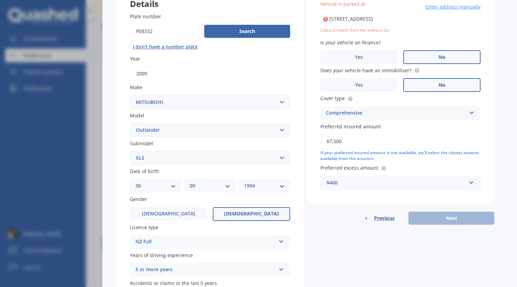
type input "[STREET_ADDRESS]"
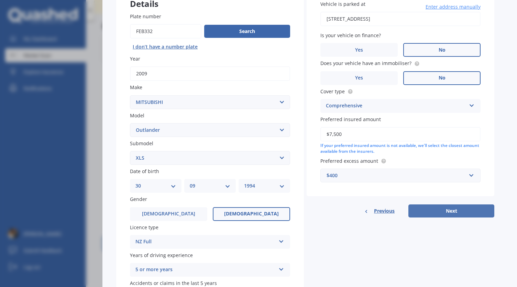
click at [454, 210] on button "Next" at bounding box center [452, 210] width 86 height 13
select select "30"
select select "09"
select select "1994"
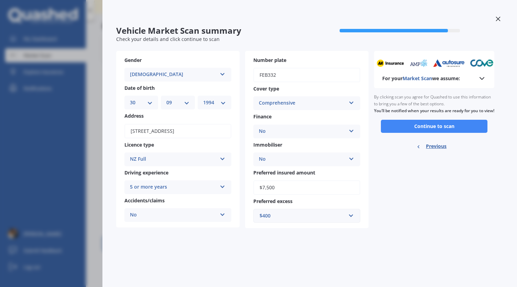
scroll to position [0, 0]
click at [433, 132] on button "Continue to scan" at bounding box center [434, 126] width 107 height 13
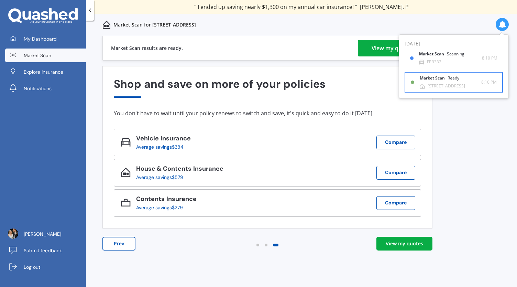
click at [444, 87] on div "[STREET_ADDRESS]" at bounding box center [446, 86] width 37 height 5
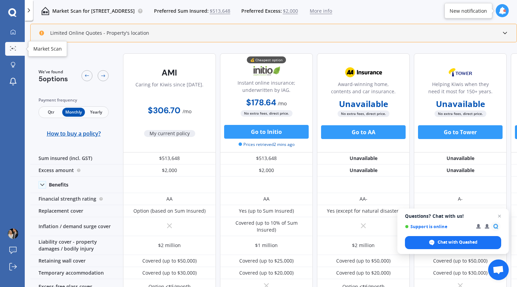
click at [10, 50] on div at bounding box center [13, 48] width 10 height 5
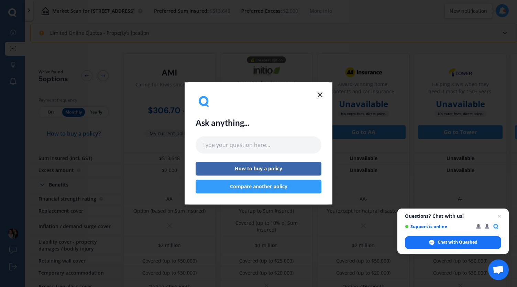
click at [272, 185] on button "Compare another policy" at bounding box center [259, 187] width 126 height 14
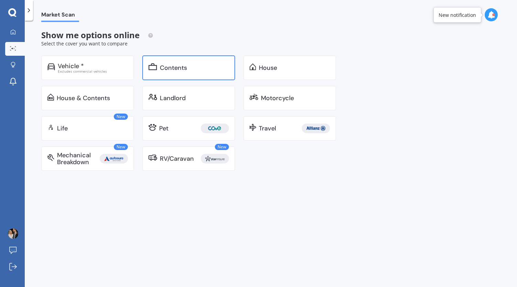
click at [189, 71] on div "Contents" at bounding box center [194, 67] width 69 height 7
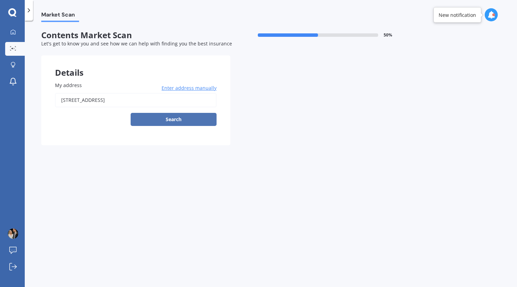
click at [191, 116] on button "Search" at bounding box center [174, 119] width 86 height 13
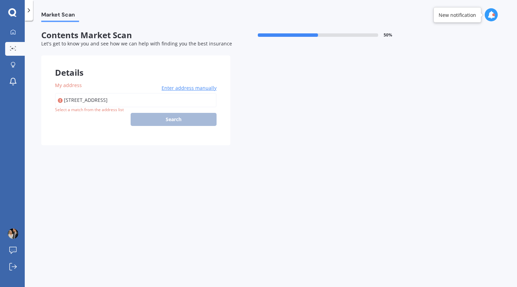
type input "[STREET_ADDRESS]"
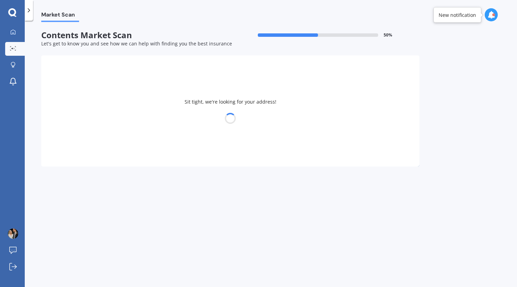
select select "30"
select select "09"
select select "1994"
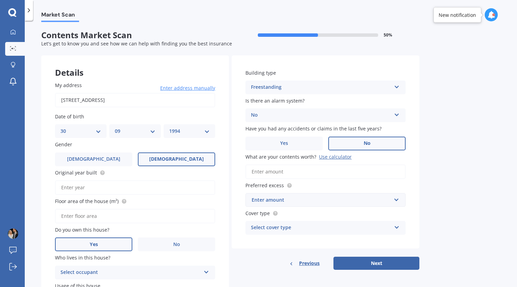
click at [294, 202] on div "Enter amount" at bounding box center [322, 200] width 140 height 8
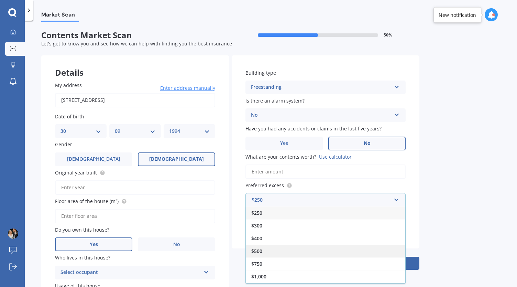
click at [268, 248] on div "$500" at bounding box center [326, 251] width 160 height 13
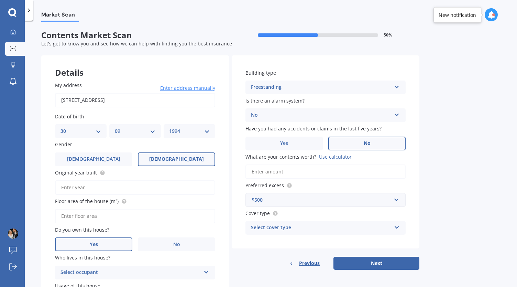
click at [277, 225] on div "Select cover type" at bounding box center [321, 228] width 140 height 8
click at [270, 243] on div "High" at bounding box center [326, 241] width 160 height 12
click at [270, 243] on div "Building type Freestanding Freestanding Multi-unit (in a block of 6 or less) Mu…" at bounding box center [326, 151] width 188 height 193
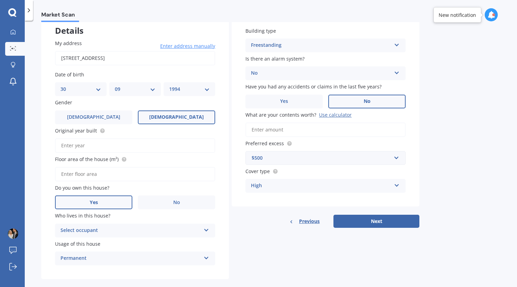
scroll to position [43, 0]
click at [367, 221] on button "Next" at bounding box center [377, 220] width 86 height 13
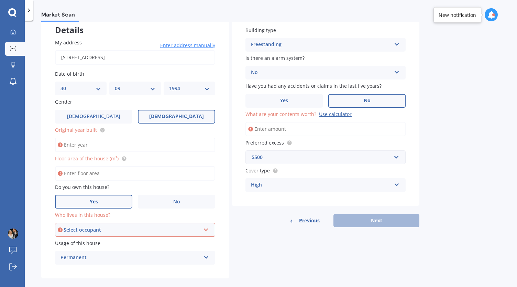
click at [105, 141] on input "Original year built" at bounding box center [135, 145] width 160 height 14
type input "1996"
click at [99, 196] on label "Yes" at bounding box center [93, 202] width 77 height 14
click at [0, 0] on input "Yes" at bounding box center [0, 0] width 0 height 0
click at [94, 178] on input "Floor area of the house (m²)" at bounding box center [135, 173] width 160 height 14
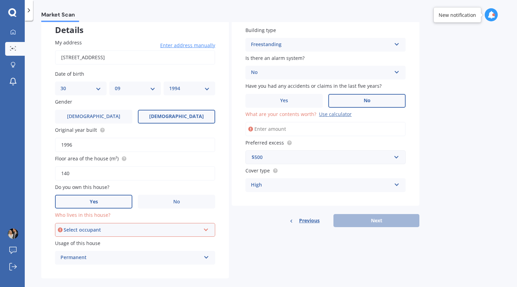
type input "140"
click at [105, 230] on div "Select occupant" at bounding box center [132, 230] width 137 height 8
click at [93, 239] on div "Owner" at bounding box center [135, 243] width 159 height 12
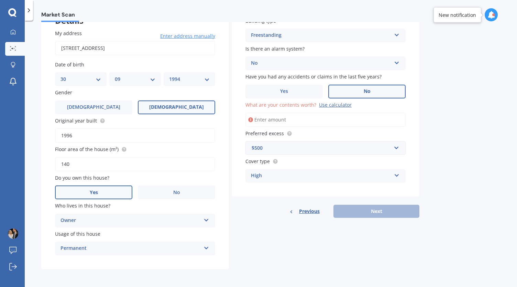
click at [292, 122] on input "What are your contents worth? Use calculator" at bounding box center [326, 119] width 160 height 14
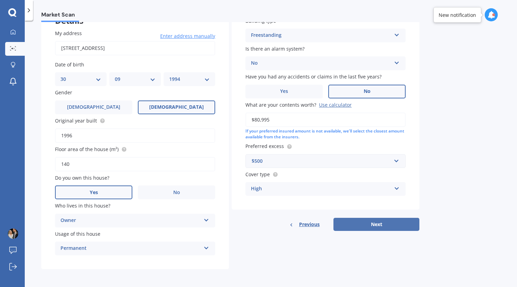
type input "$80,995"
click at [364, 222] on button "Next" at bounding box center [377, 224] width 86 height 13
select select "30"
select select "09"
select select "1994"
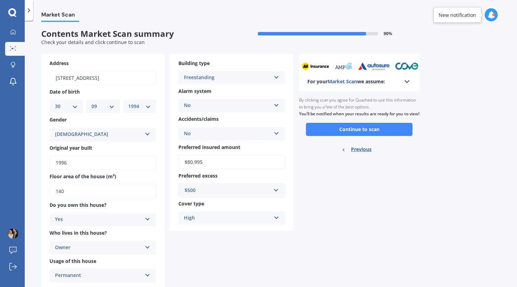
scroll to position [0, 0]
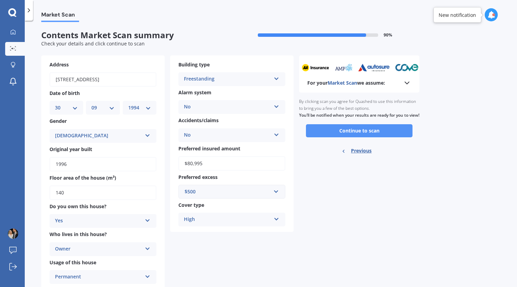
click at [357, 137] on button "Continue to scan" at bounding box center [359, 130] width 107 height 13
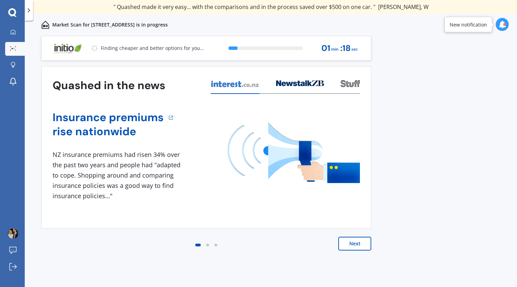
click at [504, 18] on div at bounding box center [502, 25] width 13 height 22
click at [502, 23] on icon at bounding box center [503, 25] width 8 height 8
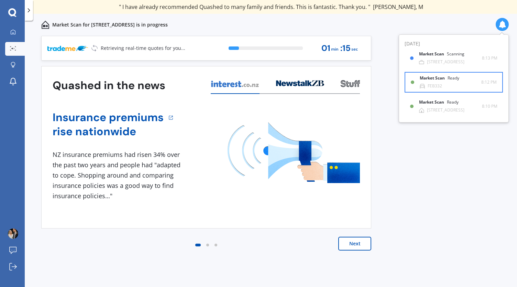
click at [454, 83] on div "Market Scan Ready" at bounding box center [444, 80] width 48 height 8
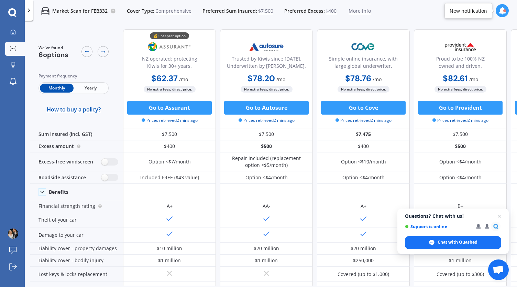
click at [498, 7] on div at bounding box center [502, 10] width 13 height 13
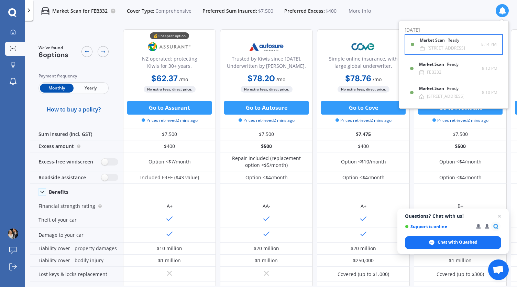
click at [447, 45] on div "Market Scan Ready" at bounding box center [444, 42] width 48 height 8
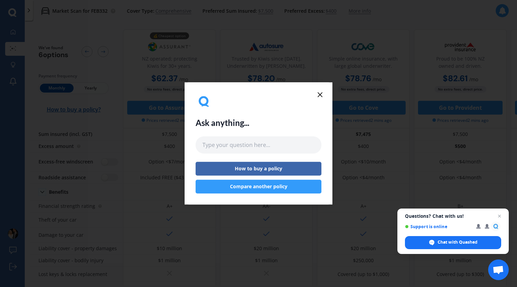
click at [318, 98] on icon at bounding box center [320, 94] width 8 height 8
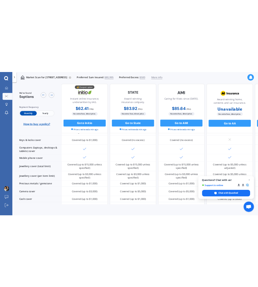
scroll to position [138, 0]
